Goal: Participate in discussion

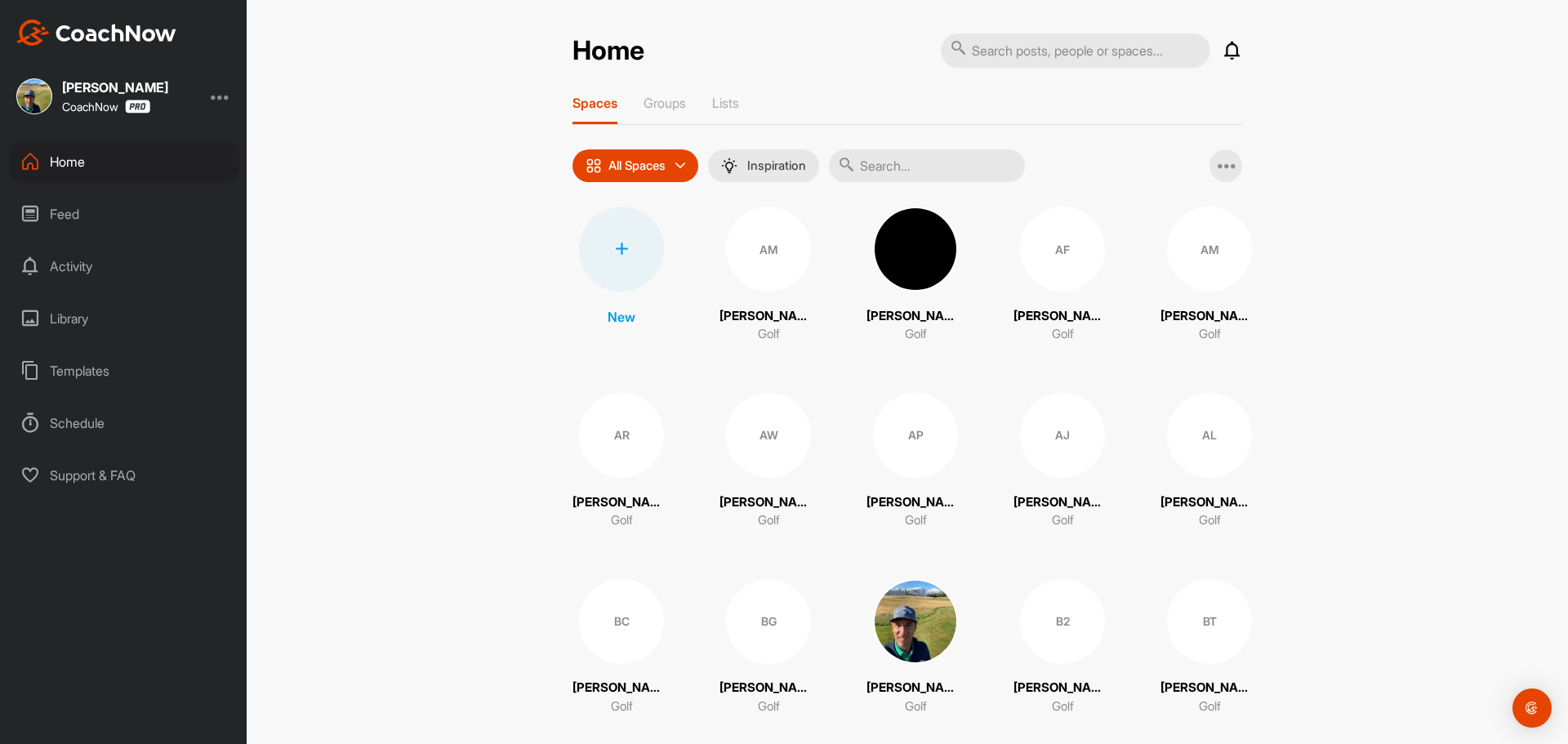
click at [890, 163] on input "text" at bounding box center [927, 166] width 196 height 33
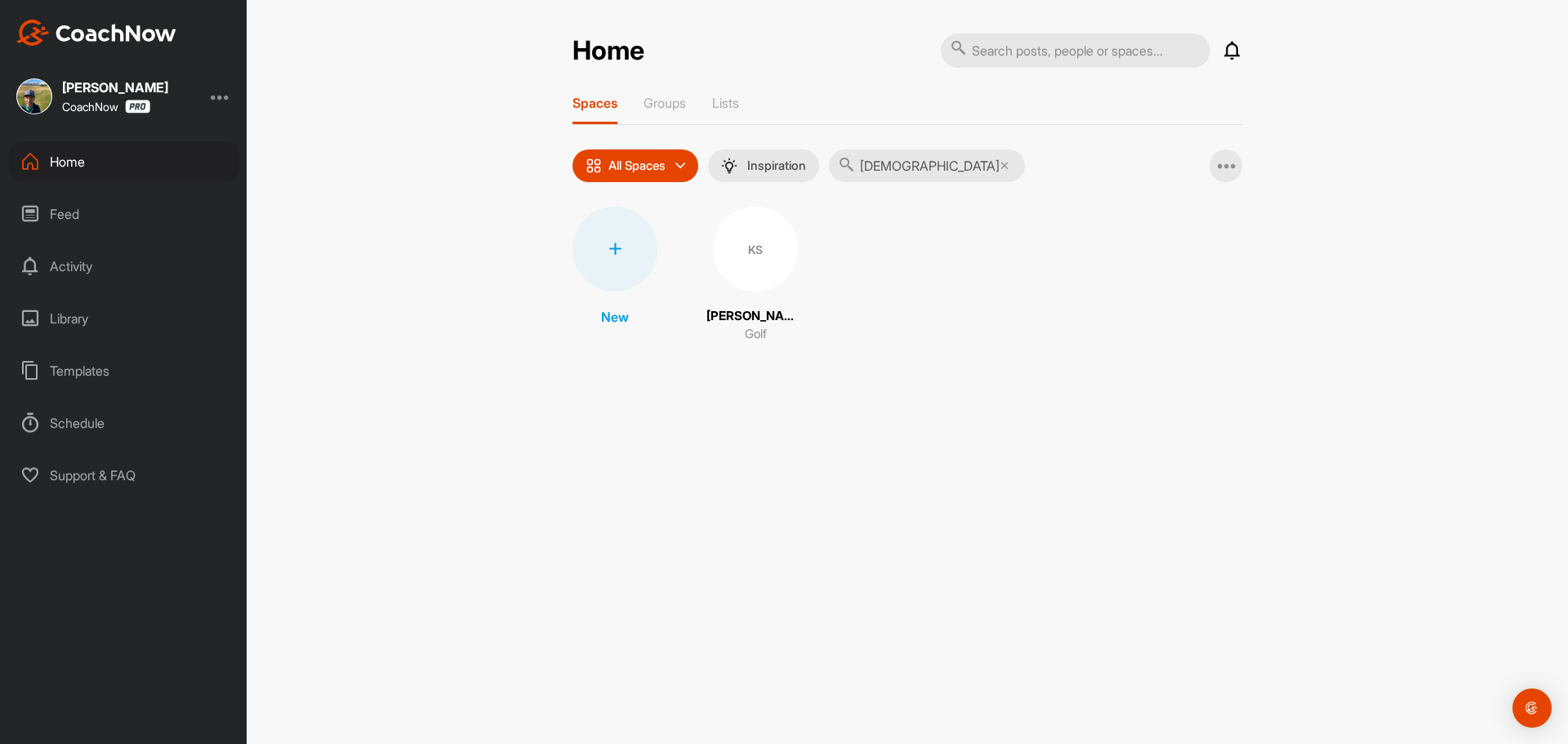
type input "[DEMOGRAPHIC_DATA]"
click at [748, 248] on div "KS" at bounding box center [755, 248] width 85 height 85
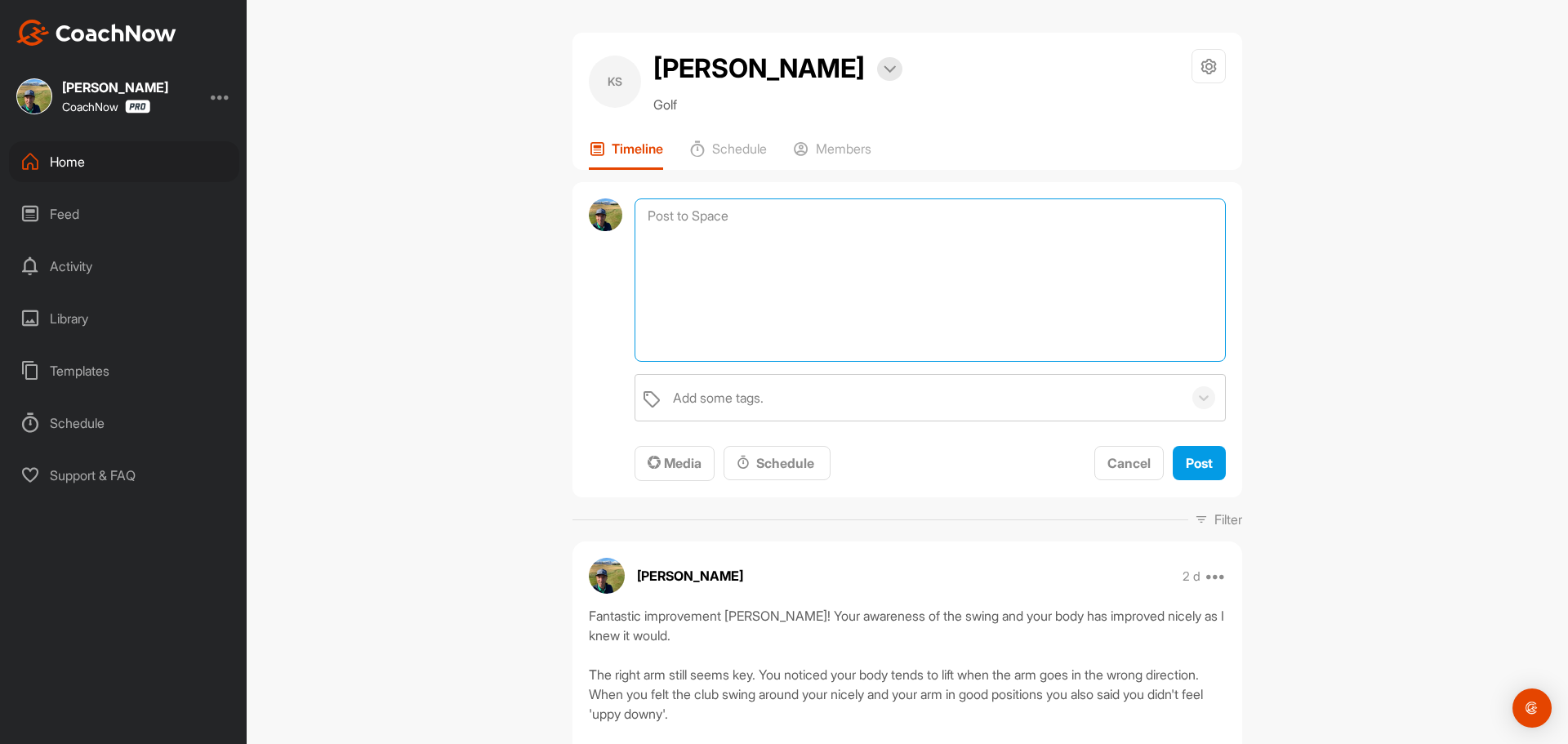
click at [727, 246] on textarea at bounding box center [929, 279] width 591 height 163
type textarea "W"
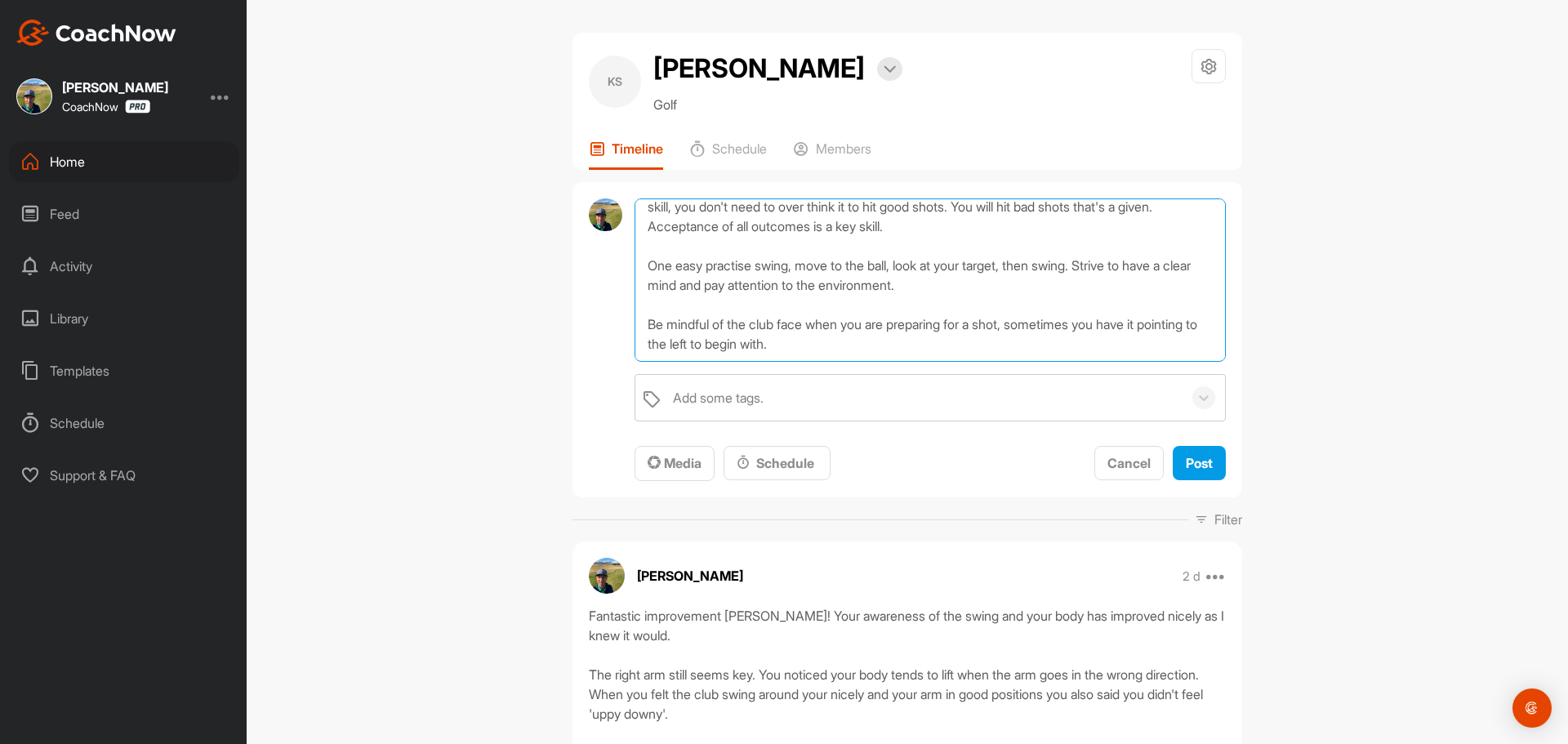
scroll to position [60, 0]
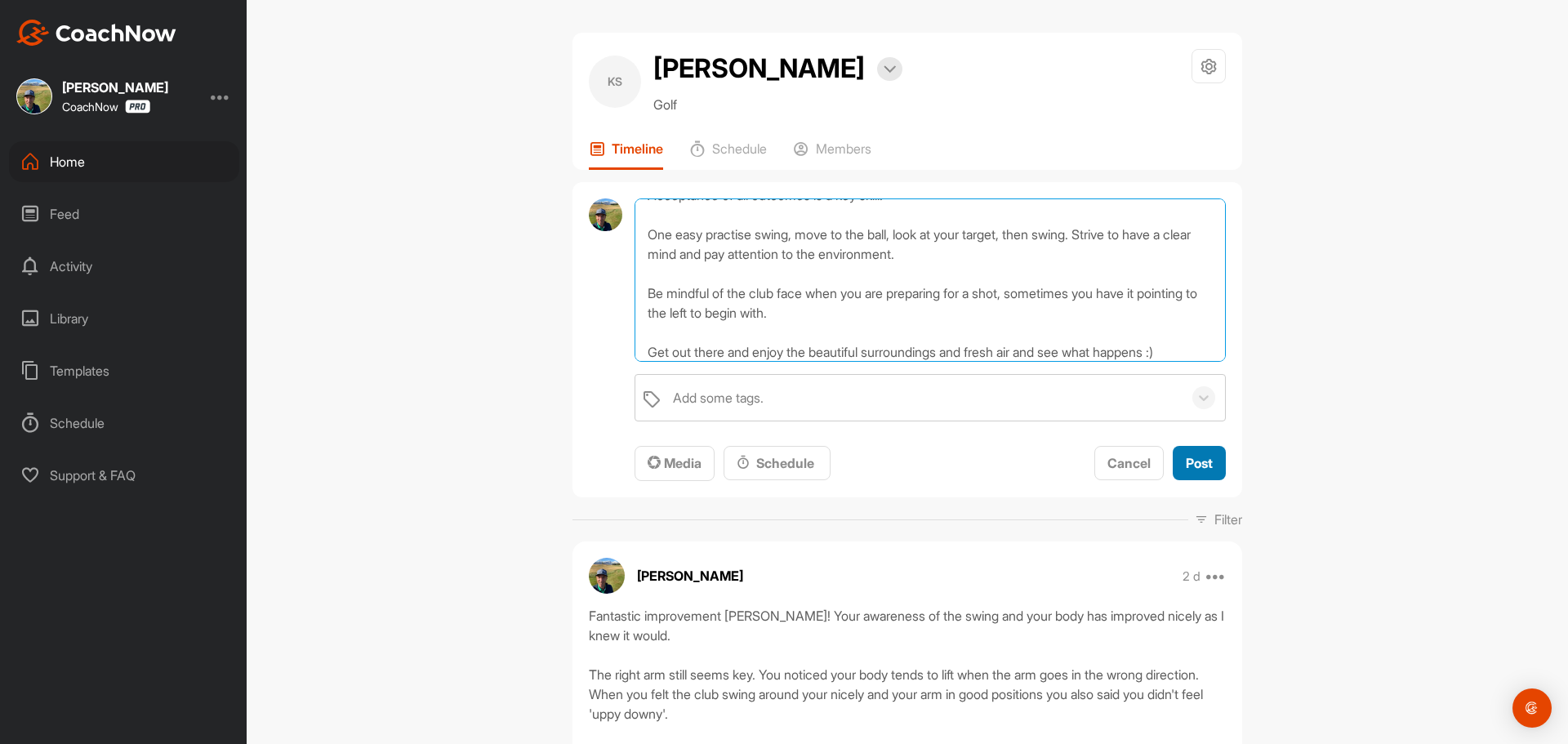
type textarea "How good was the driver [DATE] with little to no thought! Remember you already …"
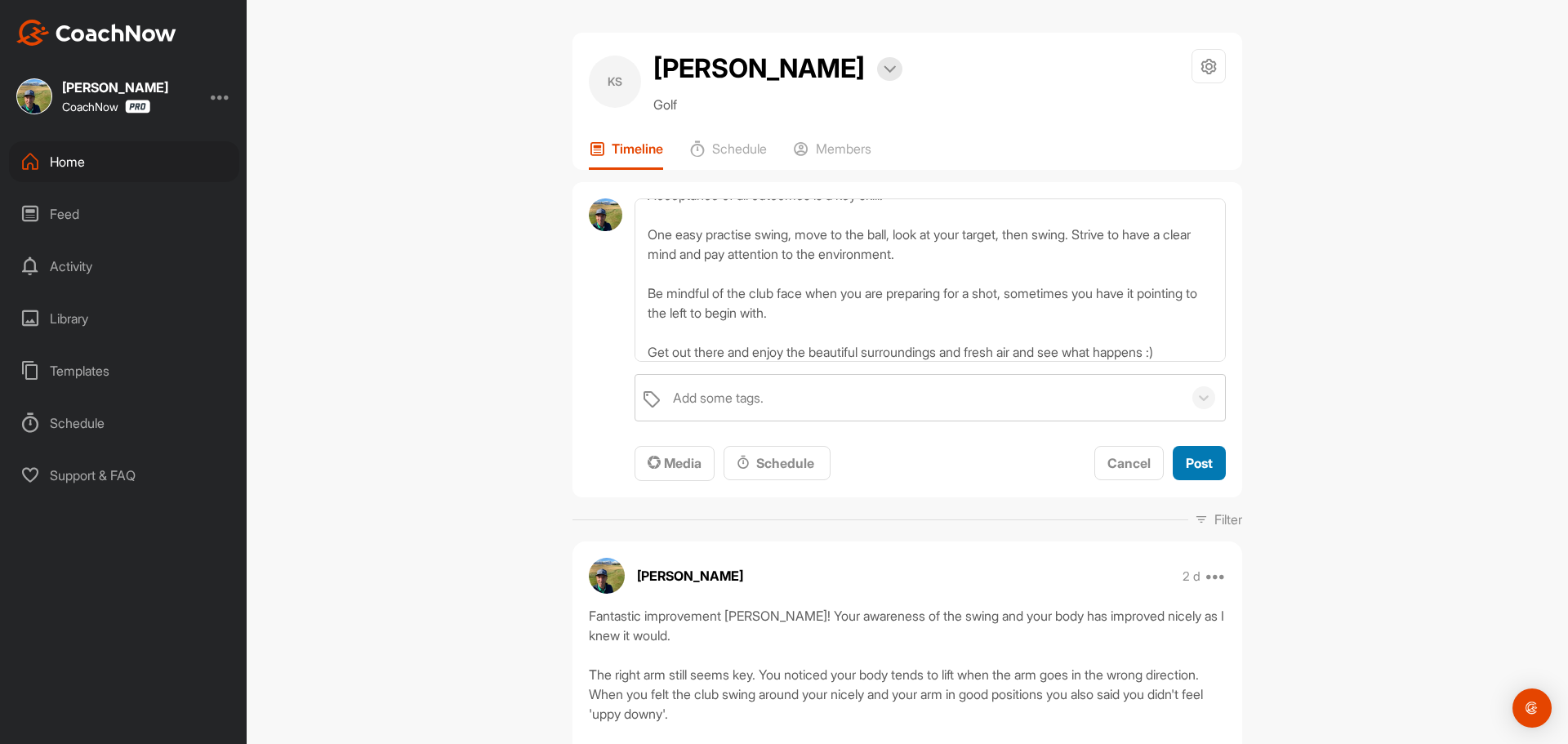
click at [1196, 471] on span "Post" at bounding box center [1199, 463] width 27 height 16
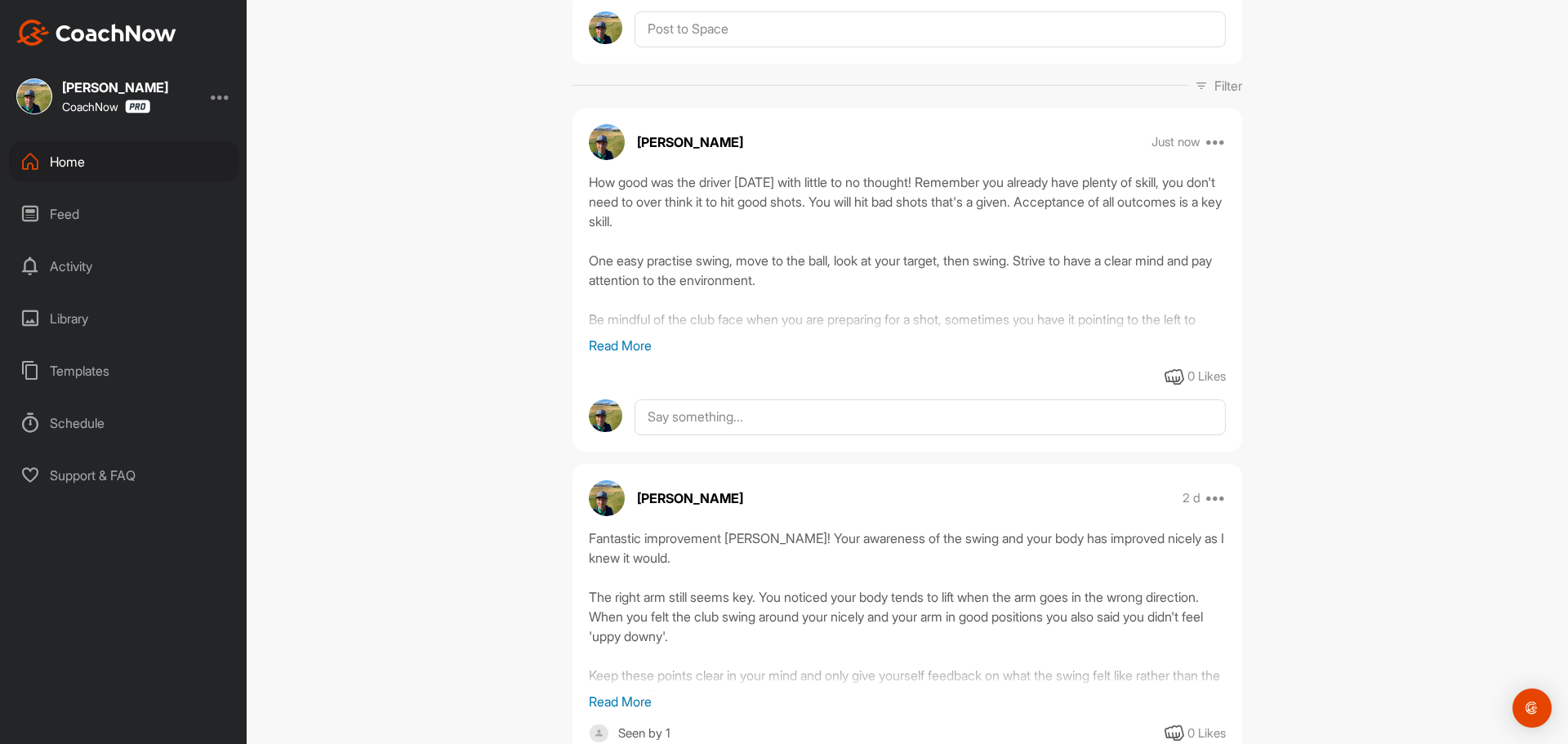
scroll to position [326, 0]
